Goal: Information Seeking & Learning: Learn about a topic

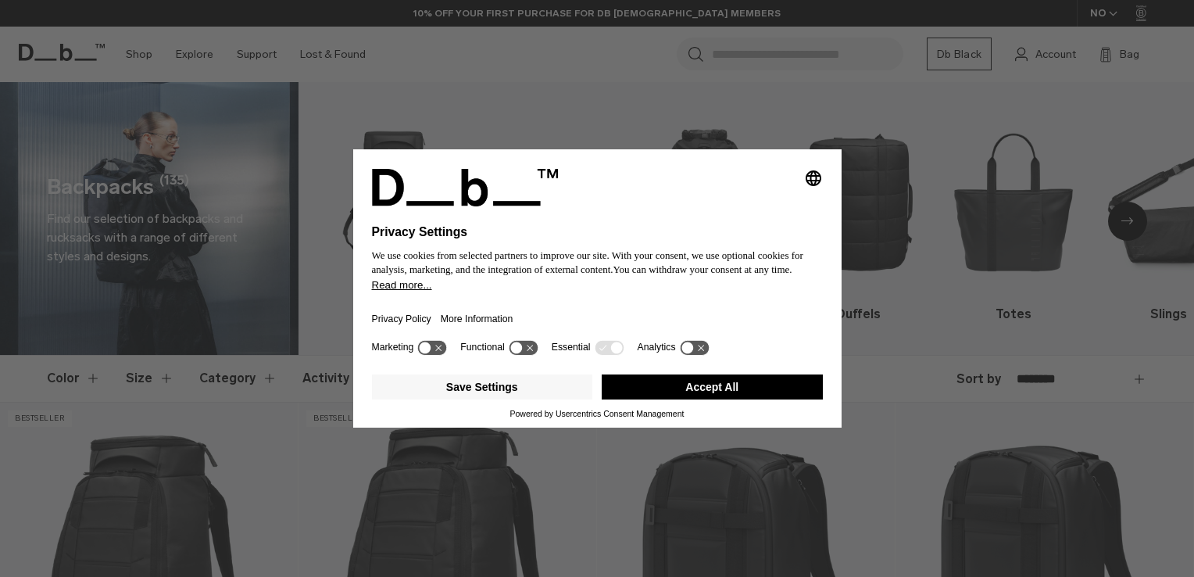
click at [720, 384] on button "Accept All" at bounding box center [712, 386] width 221 height 25
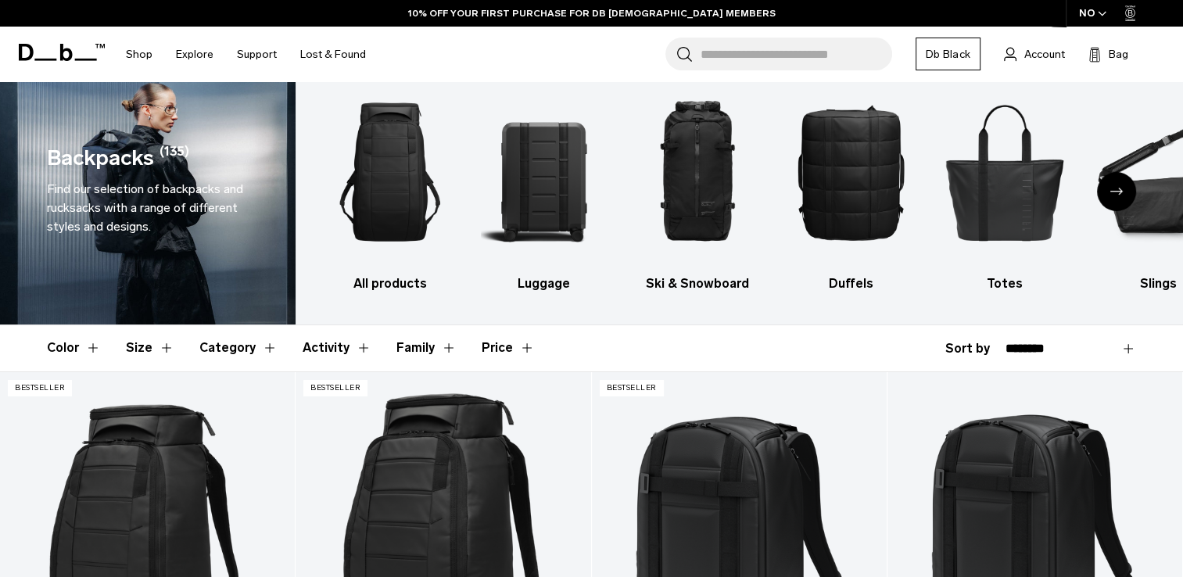
scroll to position [31, 0]
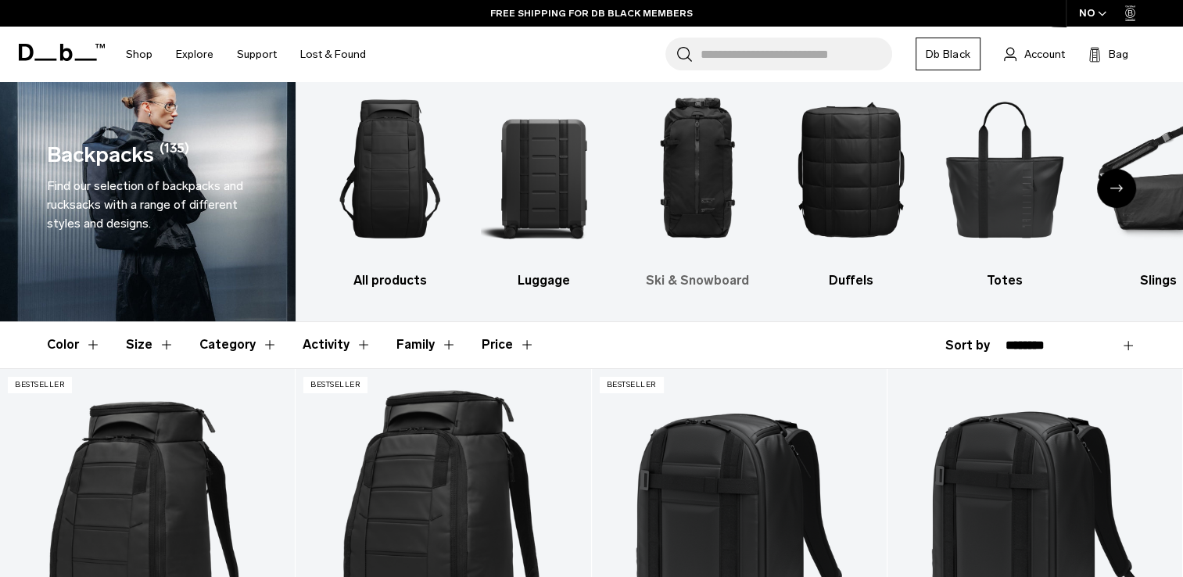
click at [718, 128] on img "3 / 10" at bounding box center [697, 168] width 127 height 189
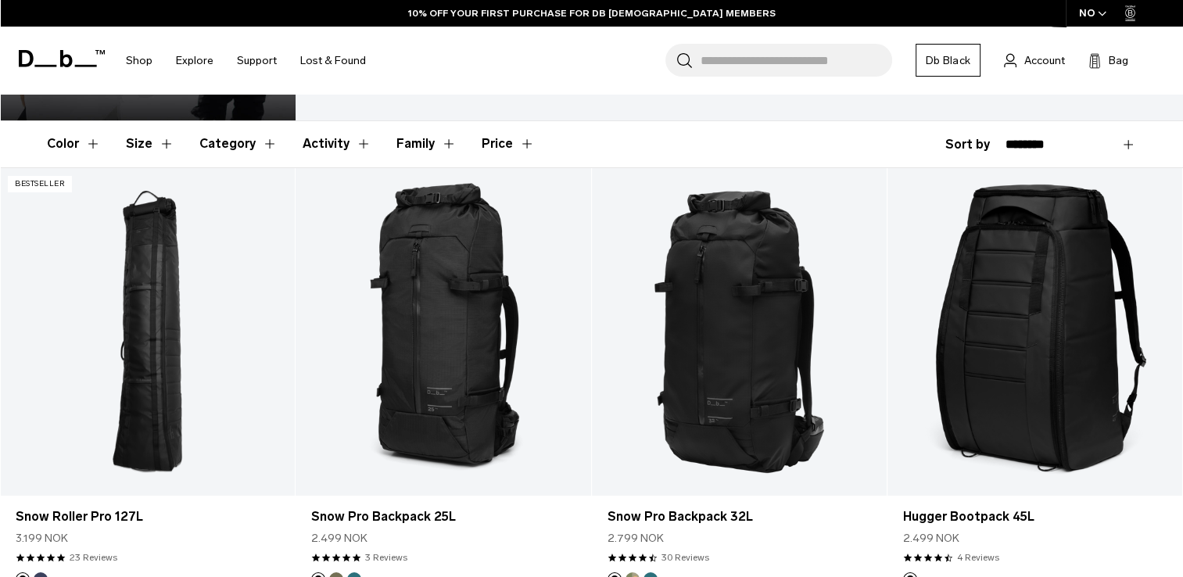
scroll to position [313, 0]
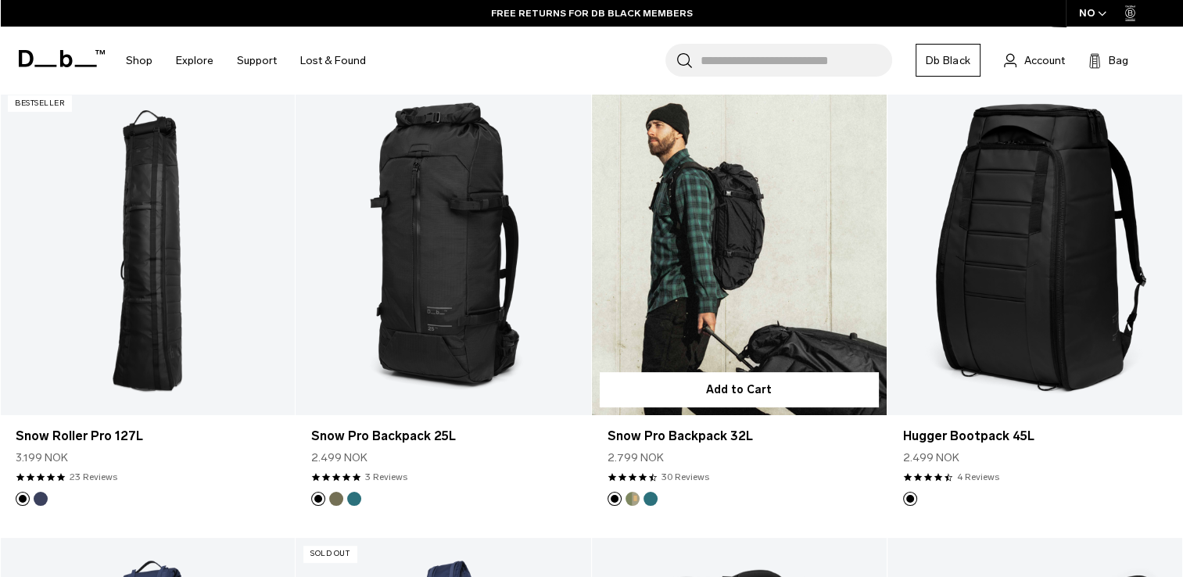
click at [632, 499] on button "Db x Beyond Medals" at bounding box center [632, 499] width 14 height 14
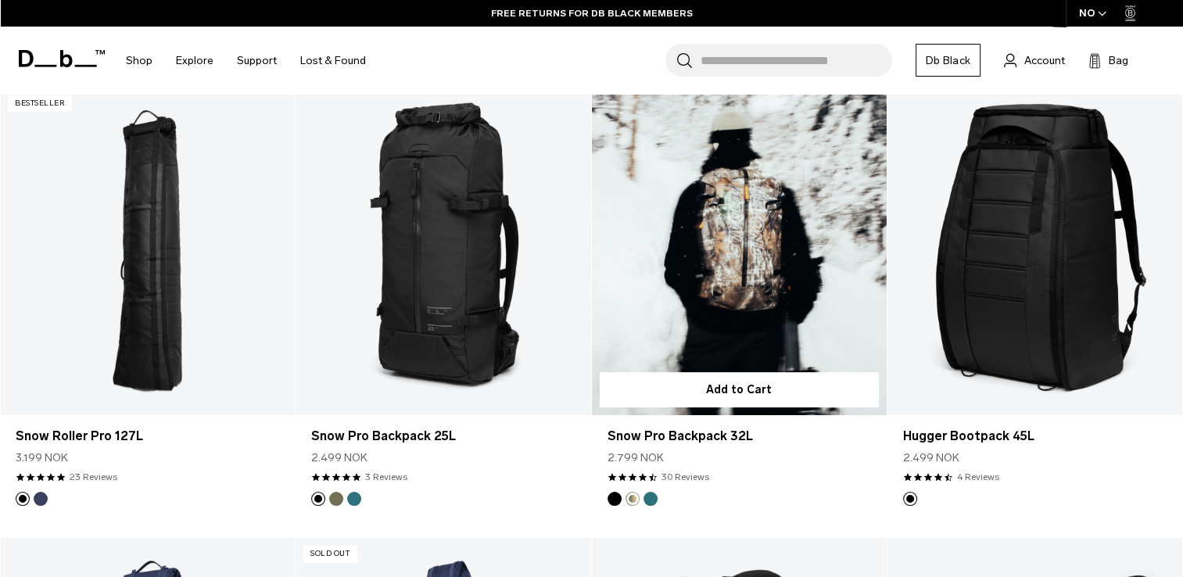
click at [650, 495] on button "Midnight Teal" at bounding box center [650, 499] width 14 height 14
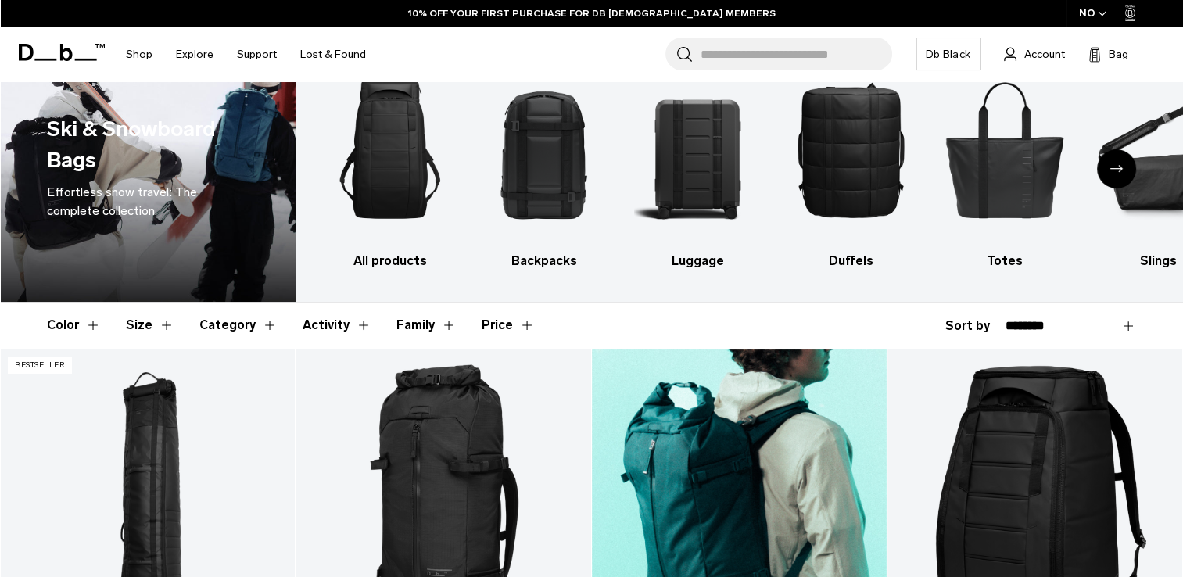
scroll to position [0, 0]
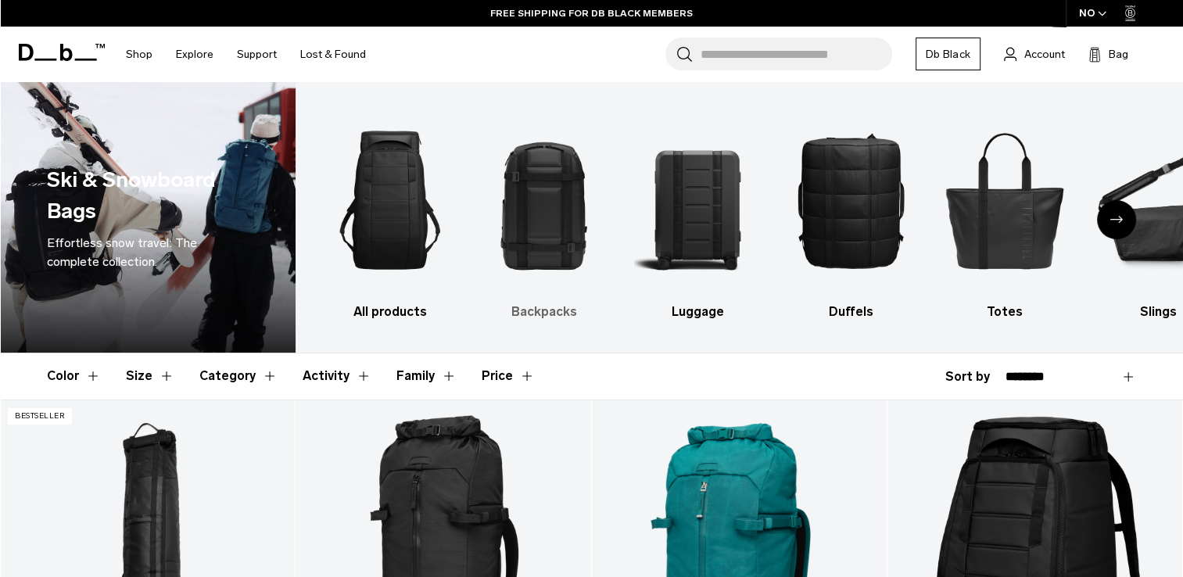
click at [582, 206] on img "2 / 10" at bounding box center [544, 200] width 127 height 189
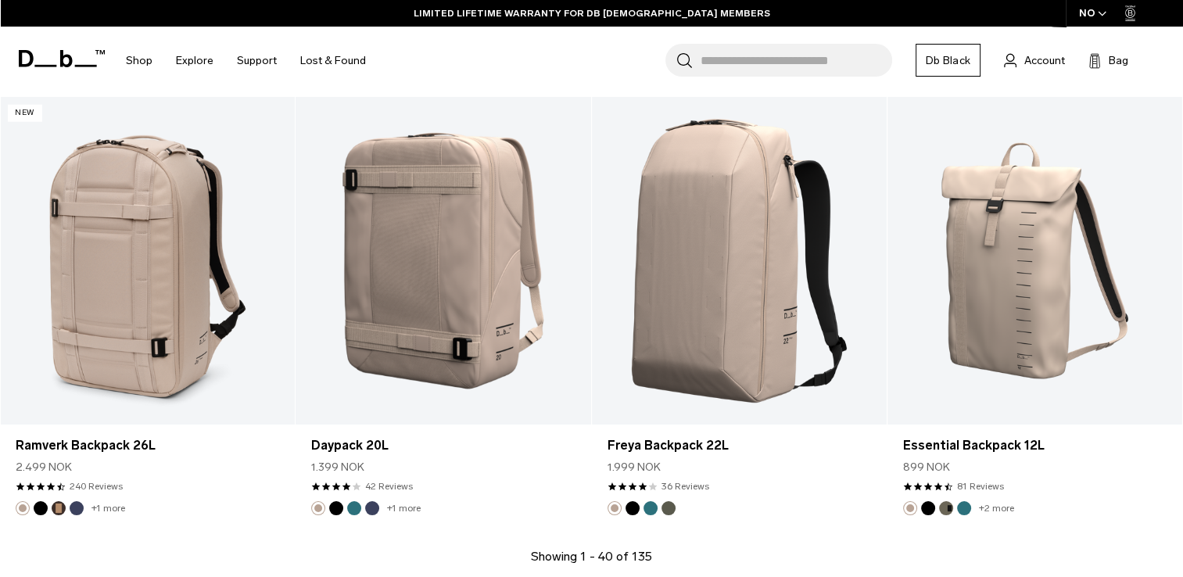
scroll to position [4377, 0]
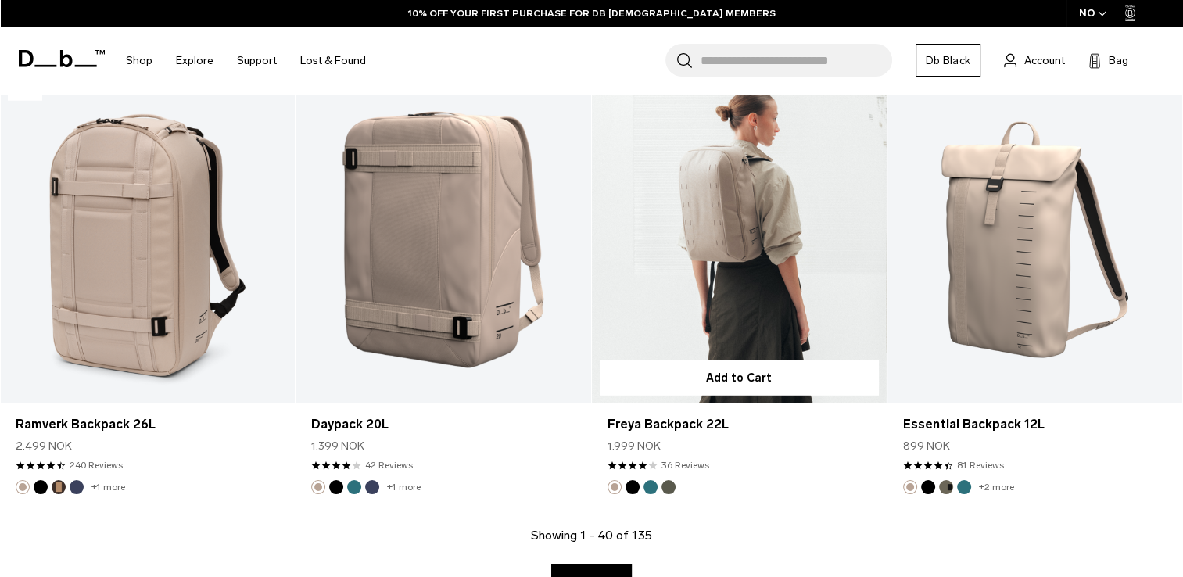
click at [645, 487] on button "Midnight Teal" at bounding box center [650, 487] width 14 height 14
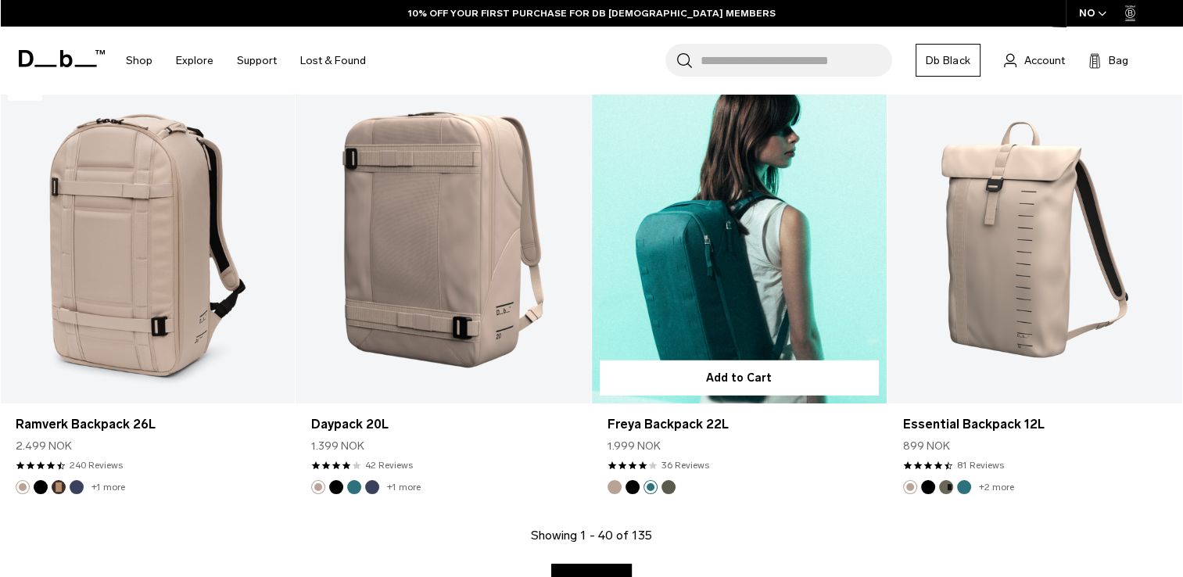
click at [626, 492] on img "Black Out" at bounding box center [632, 486] width 17 height 17
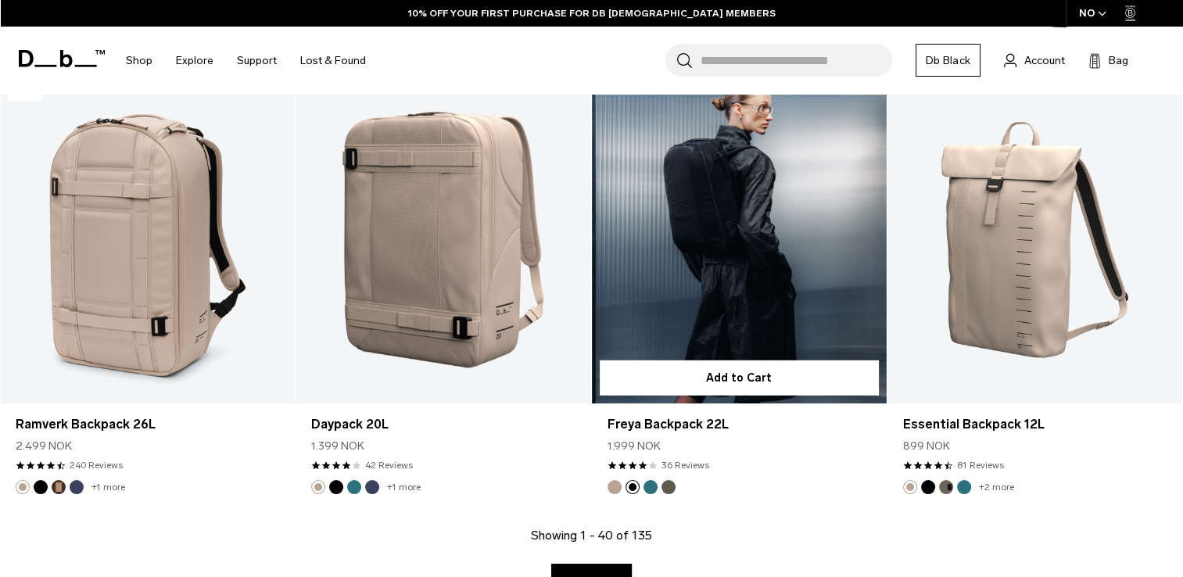
click at [664, 489] on button "Moss Green" at bounding box center [668, 487] width 14 height 14
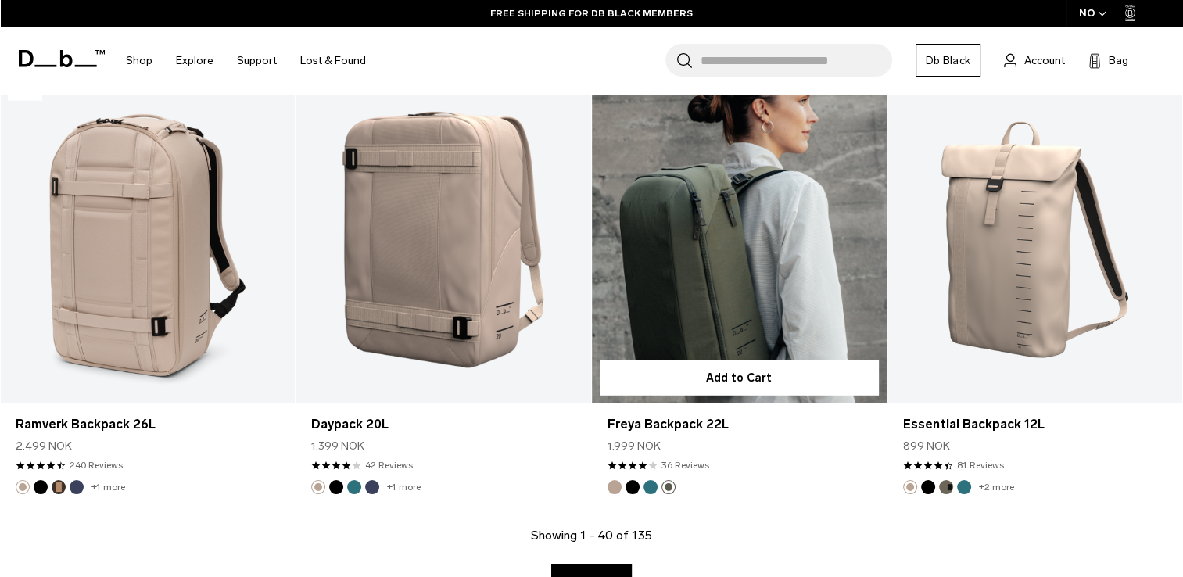
click at [650, 484] on button "Midnight Teal" at bounding box center [650, 487] width 14 height 14
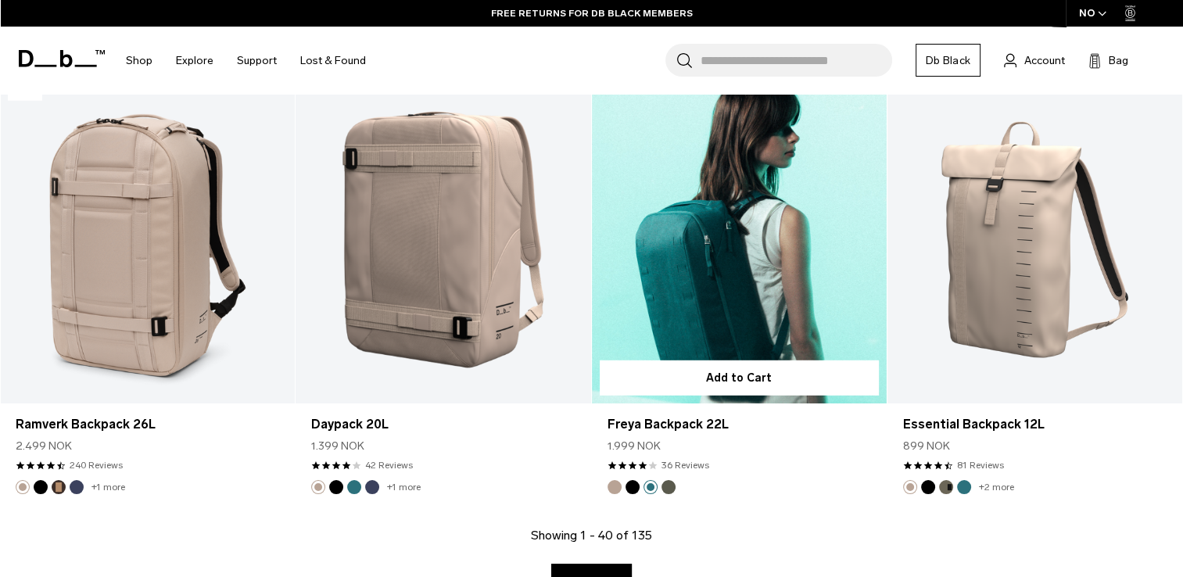
click at [610, 492] on img "Fogbow Beige" at bounding box center [614, 486] width 17 height 17
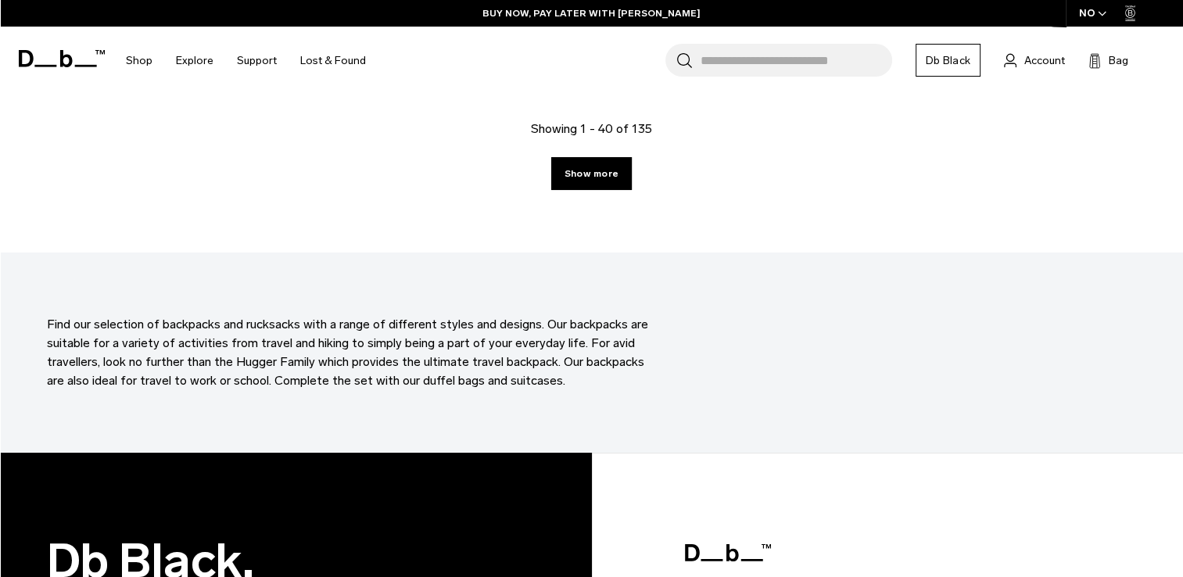
scroll to position [4690, 0]
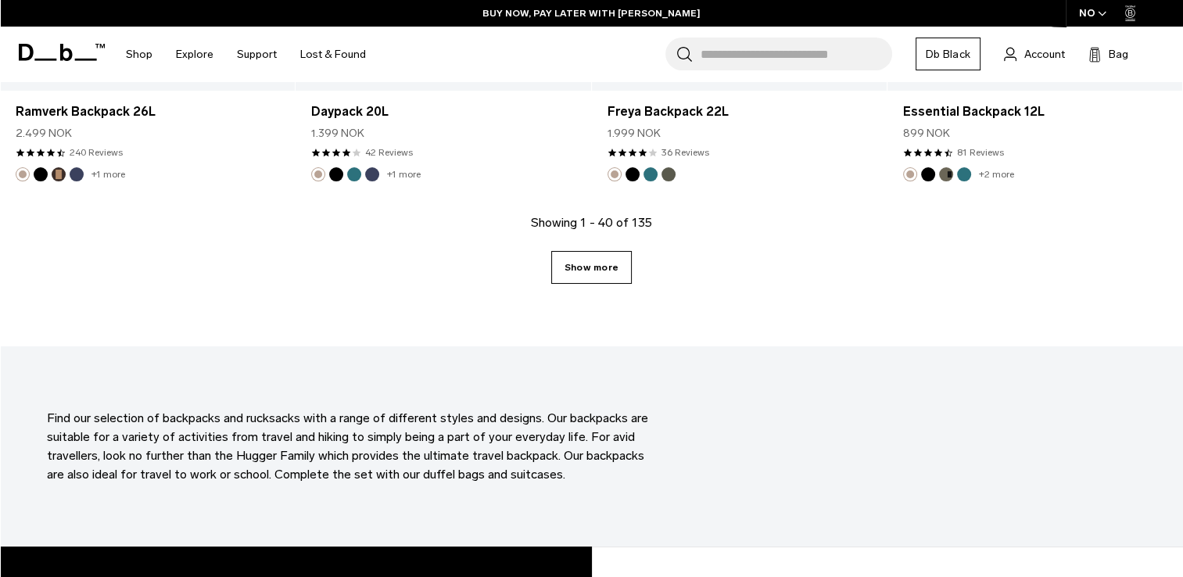
click at [585, 274] on link "Show more" at bounding box center [591, 267] width 81 height 33
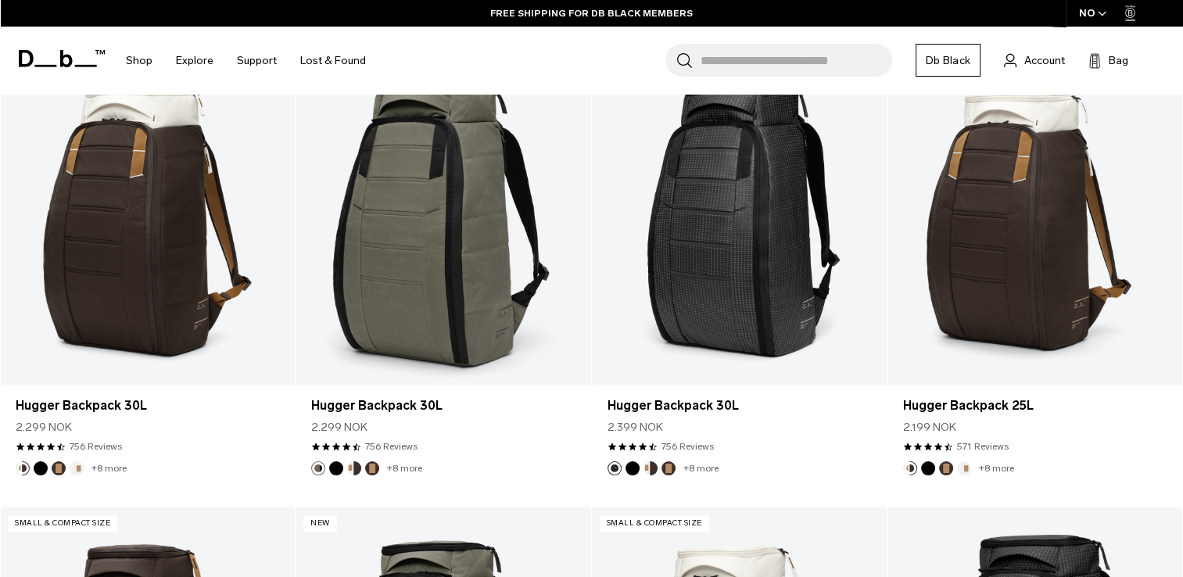
scroll to position [7546, 0]
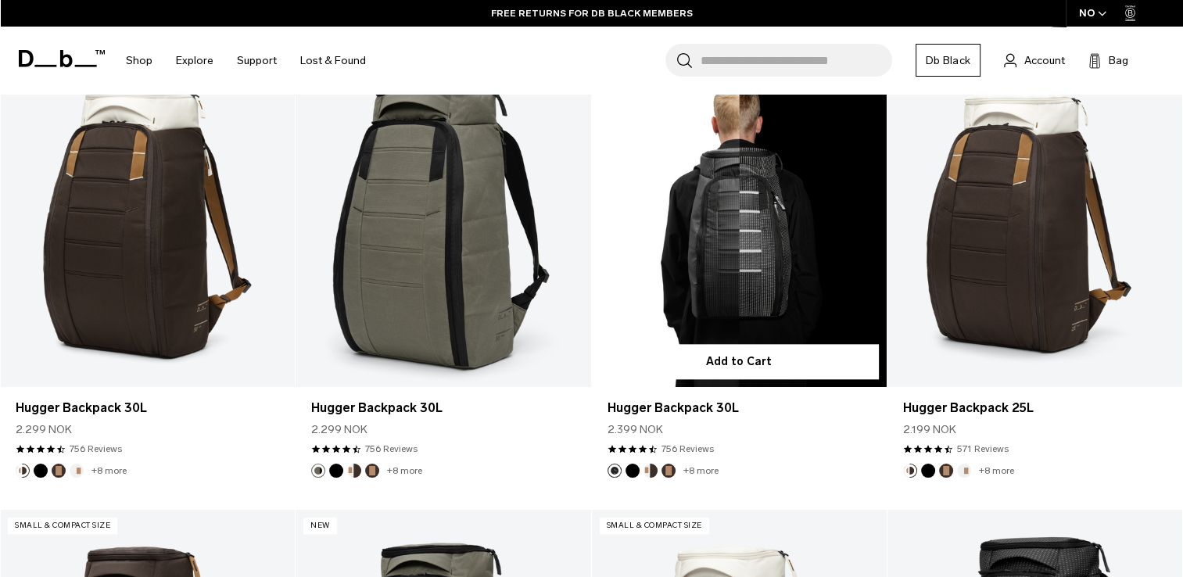
click at [632, 468] on button "Black Out" at bounding box center [632, 471] width 14 height 14
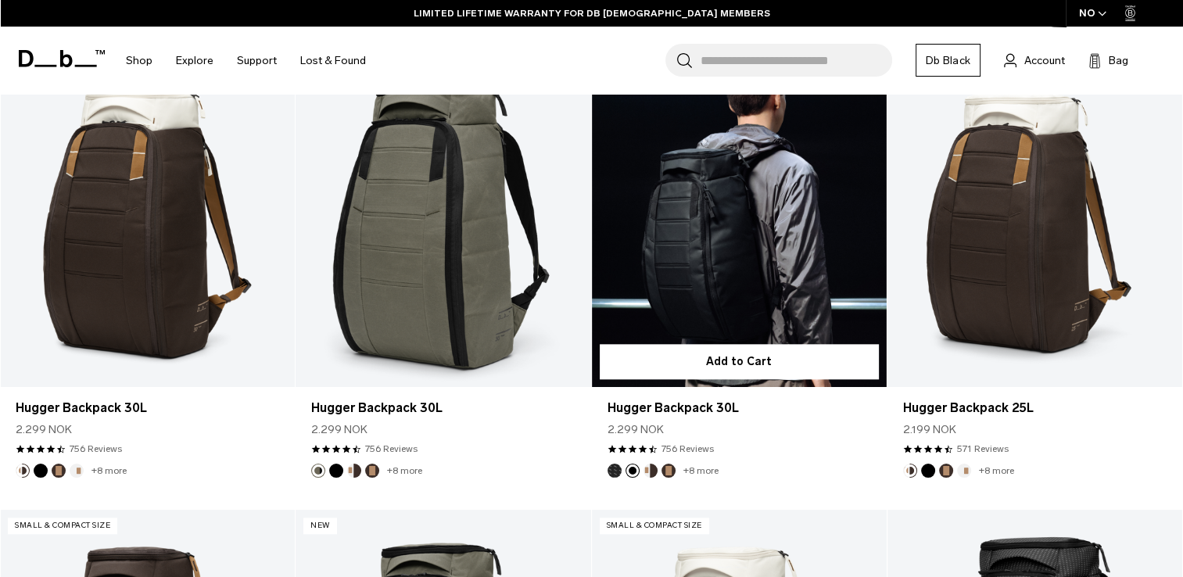
click at [646, 467] on button "Cappuccino" at bounding box center [650, 471] width 14 height 14
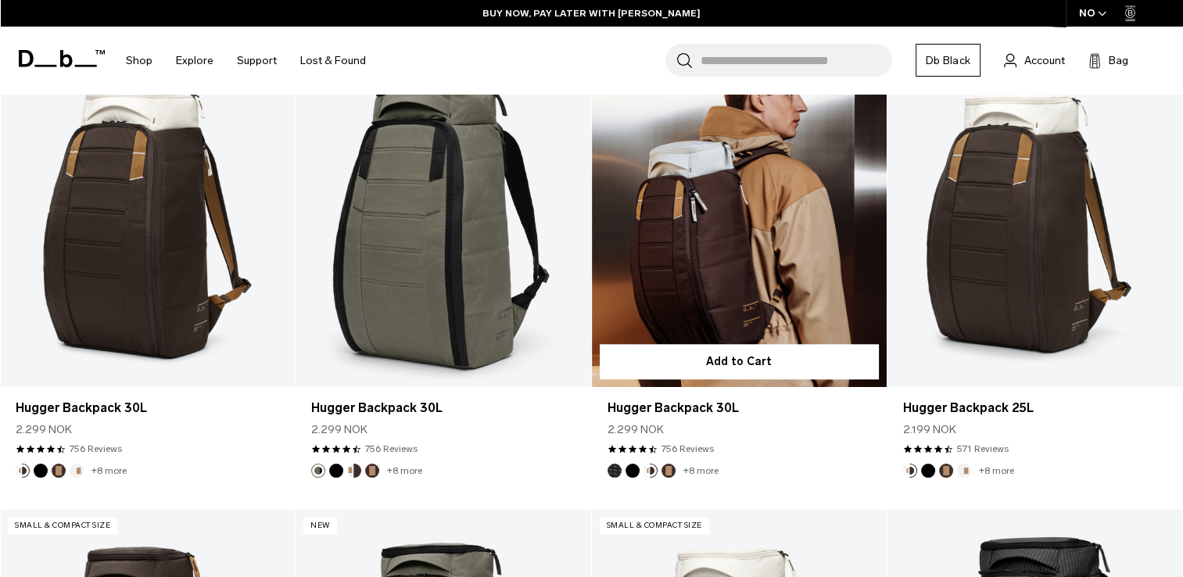
click at [666, 469] on button "Espresso" at bounding box center [668, 471] width 14 height 14
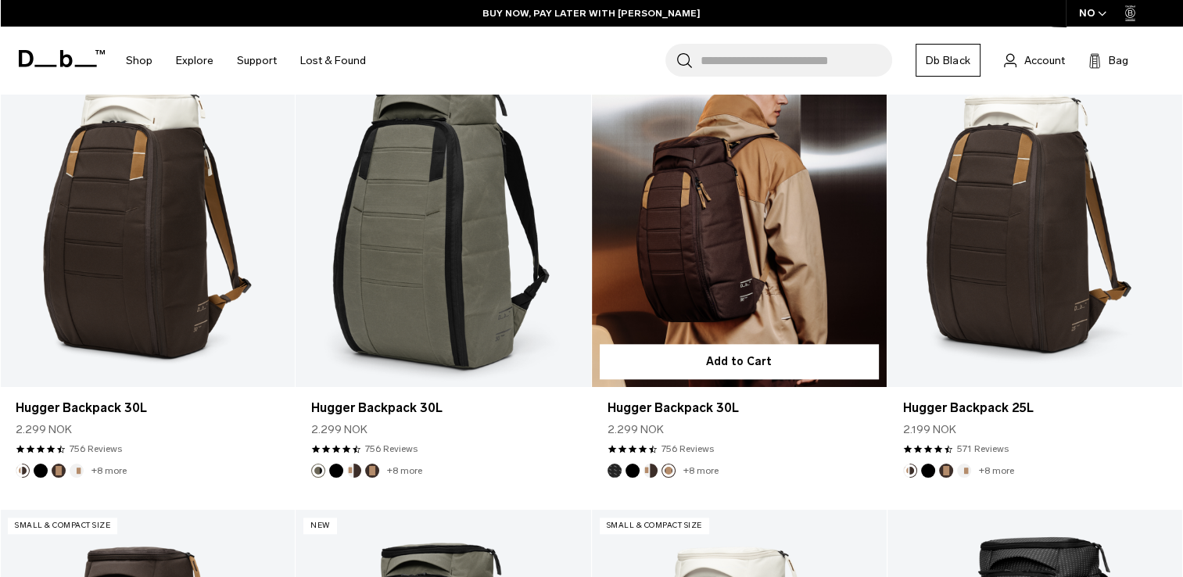
click at [697, 471] on link "+8 more" at bounding box center [700, 470] width 35 height 11
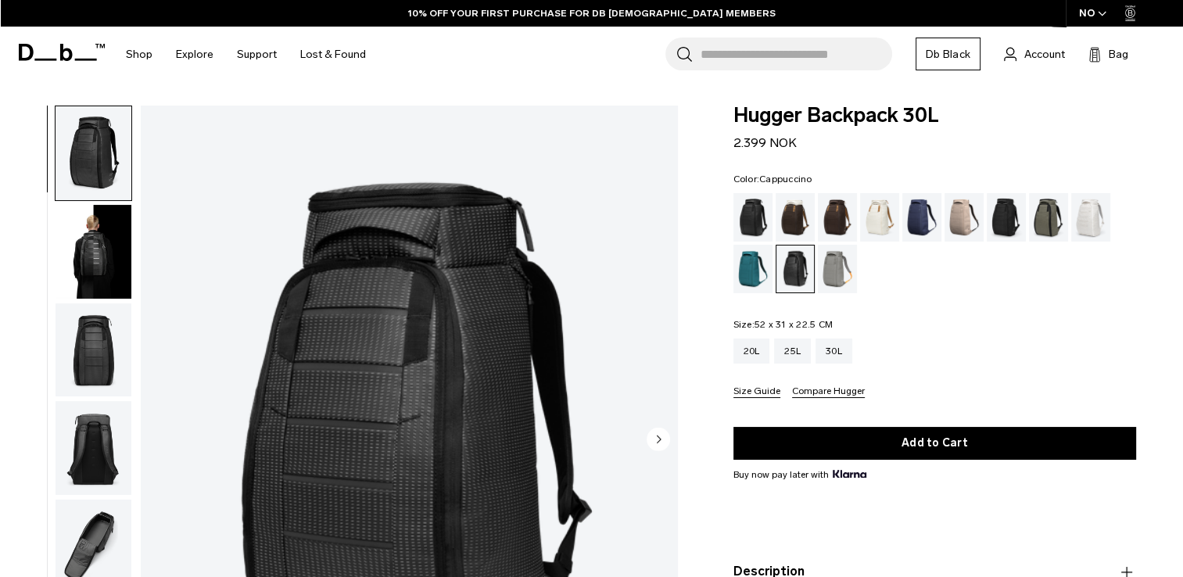
click at [788, 217] on div "Cappuccino" at bounding box center [795, 217] width 40 height 48
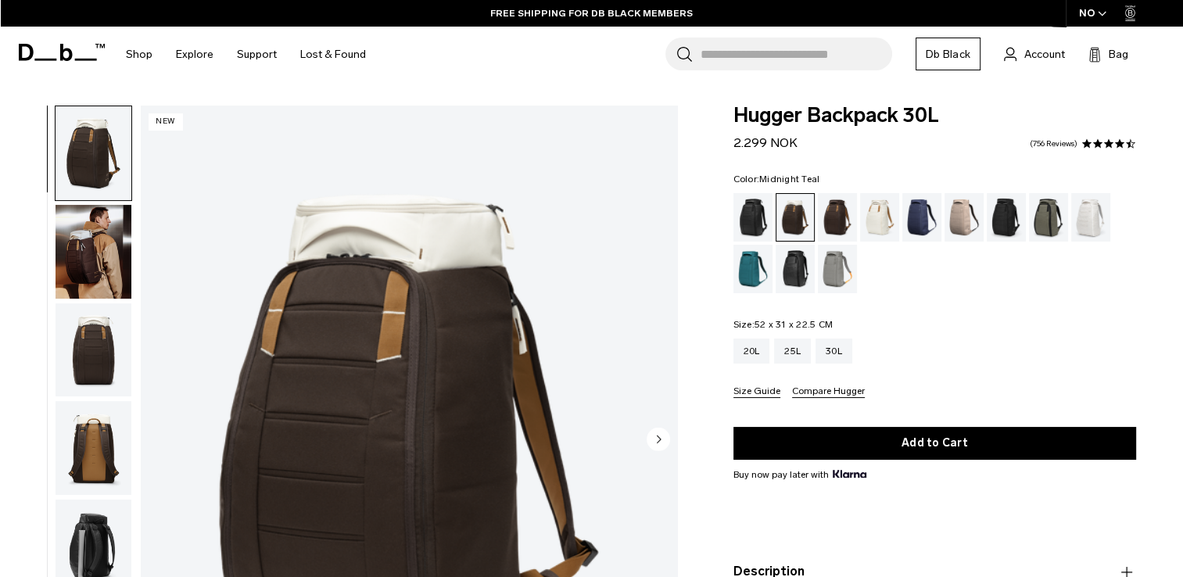
click at [748, 277] on div "Midnight Teal" at bounding box center [753, 269] width 40 height 48
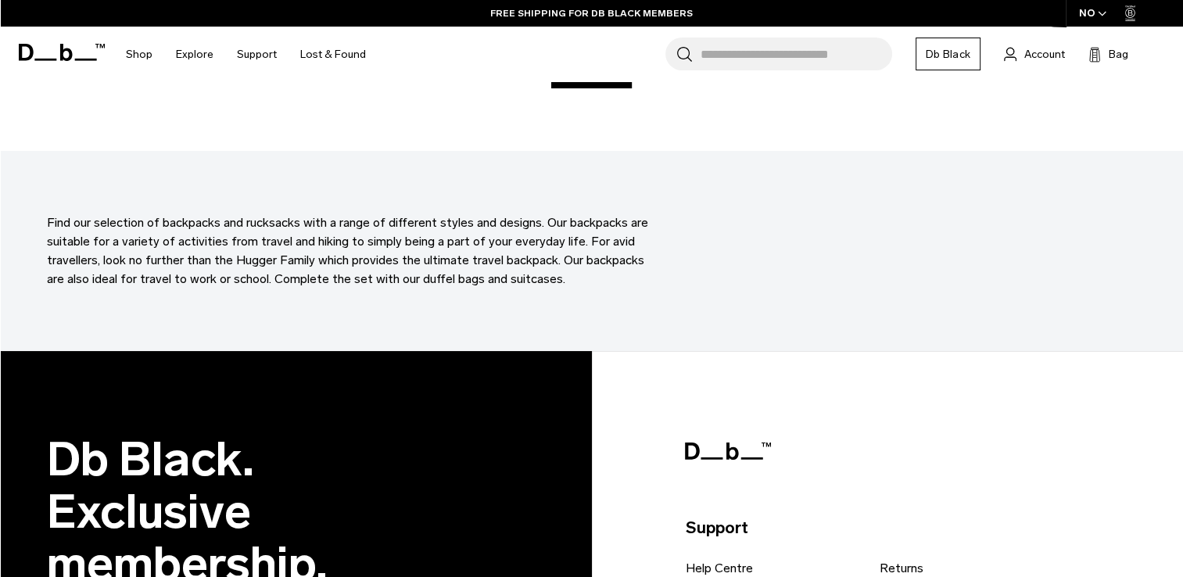
scroll to position [4950, 0]
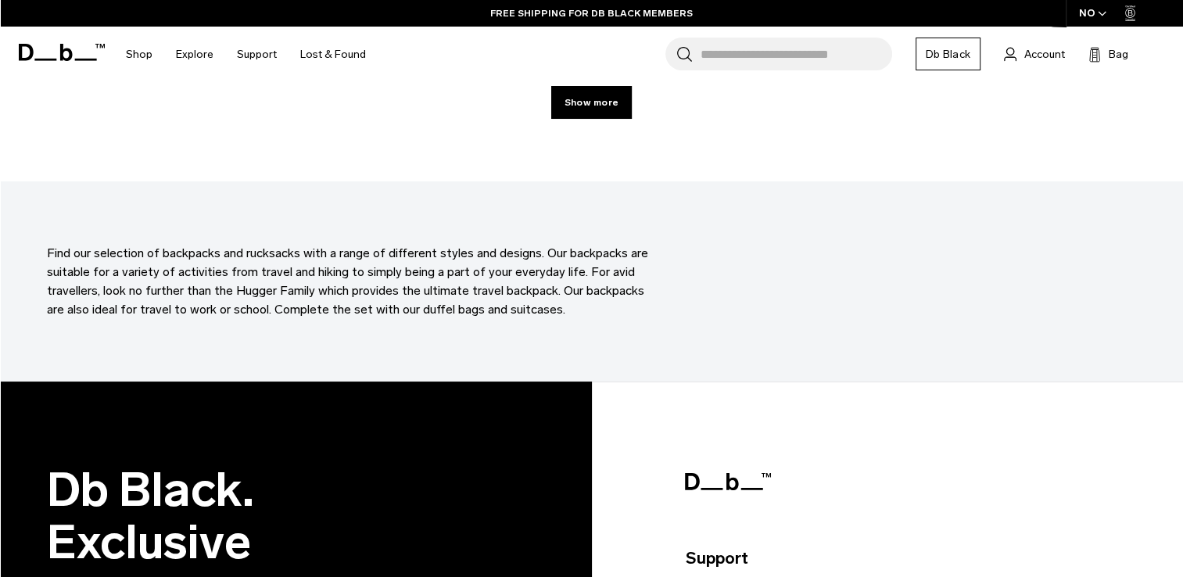
click at [954, 52] on link "Db Black" at bounding box center [947, 54] width 65 height 33
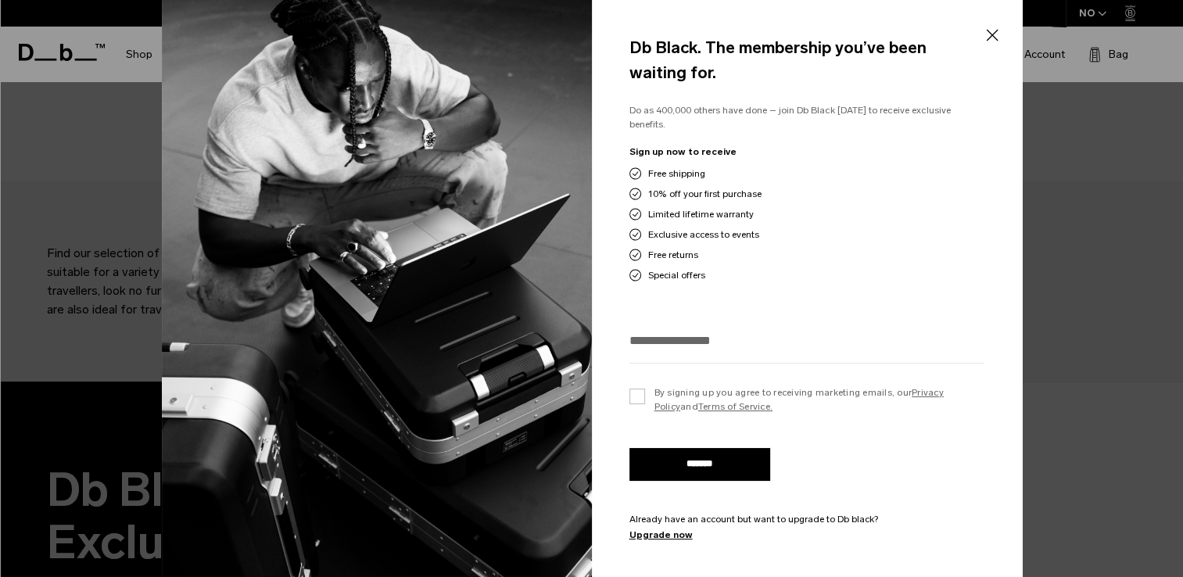
click at [987, 37] on button "Close" at bounding box center [992, 35] width 20 height 33
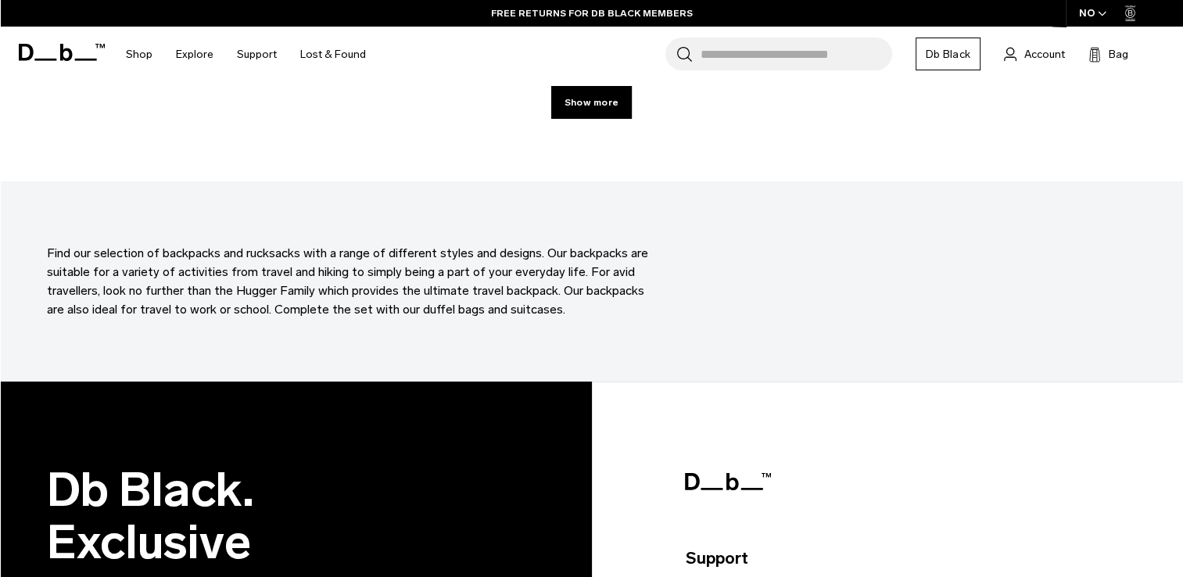
click at [795, 63] on input "Search for Bags, Luggage..." at bounding box center [796, 54] width 192 height 33
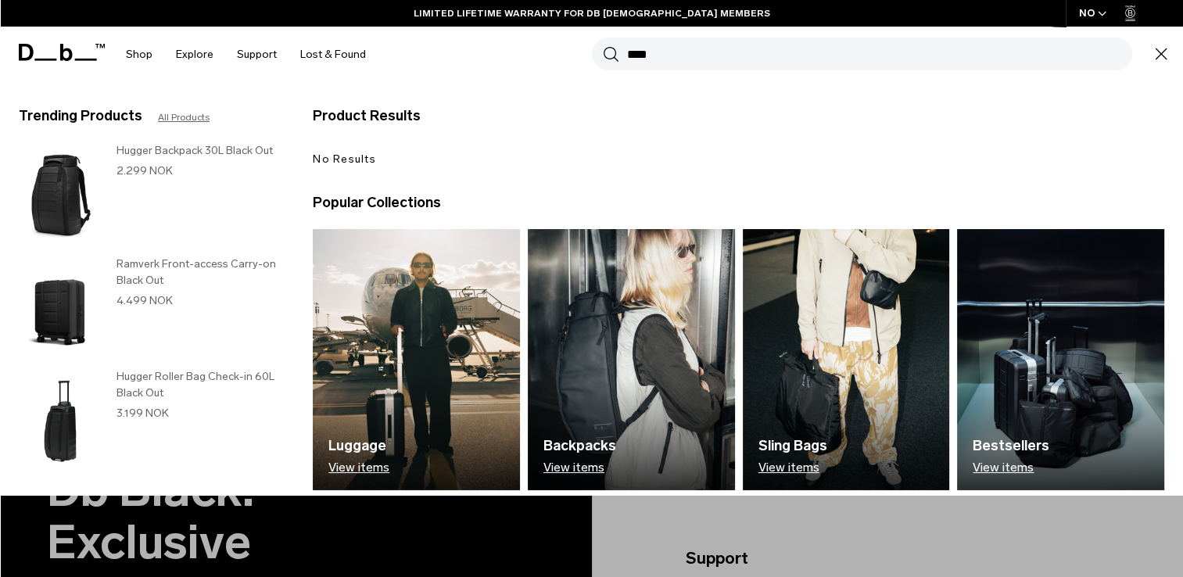
type input "****"
click at [603, 45] on button "Search" at bounding box center [611, 53] width 16 height 17
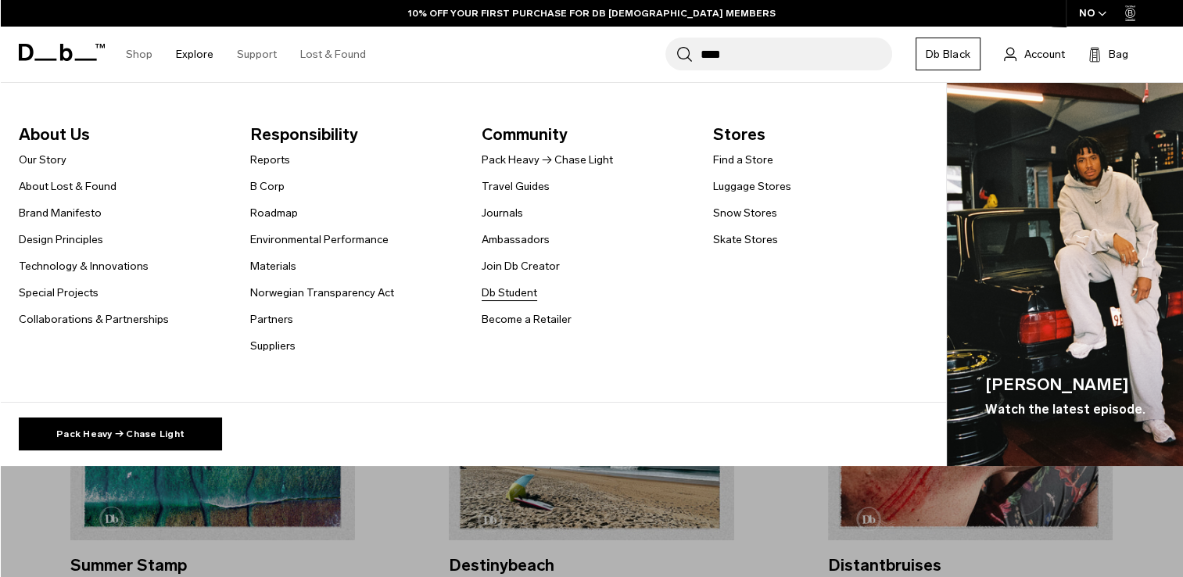
click at [490, 288] on link "Db Student" at bounding box center [509, 293] width 55 height 16
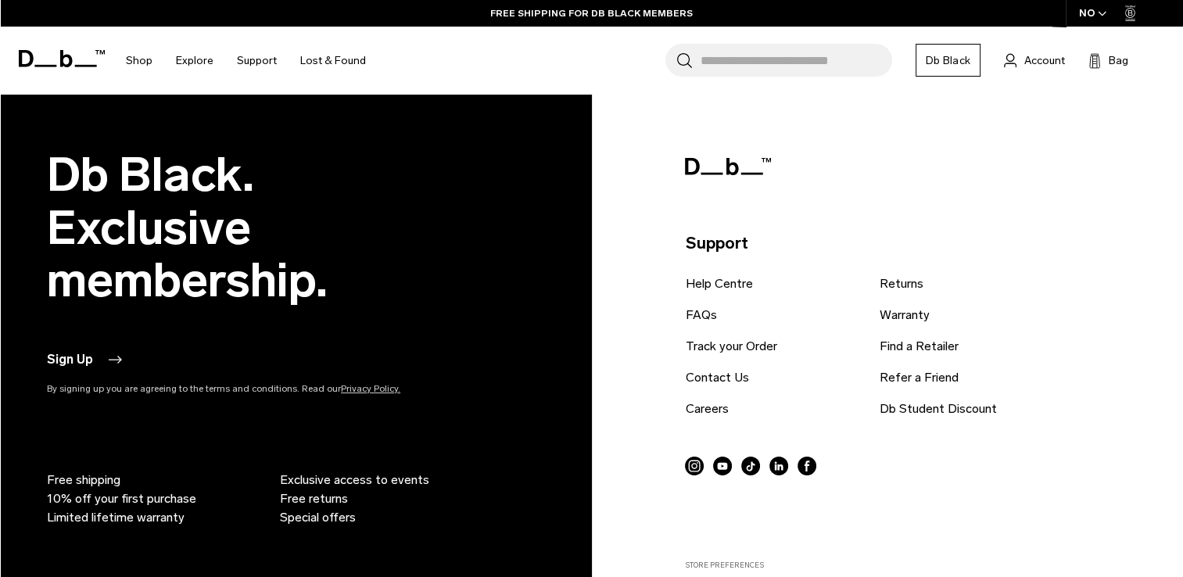
scroll to position [1907, 0]
